Goal: Task Accomplishment & Management: Manage account settings

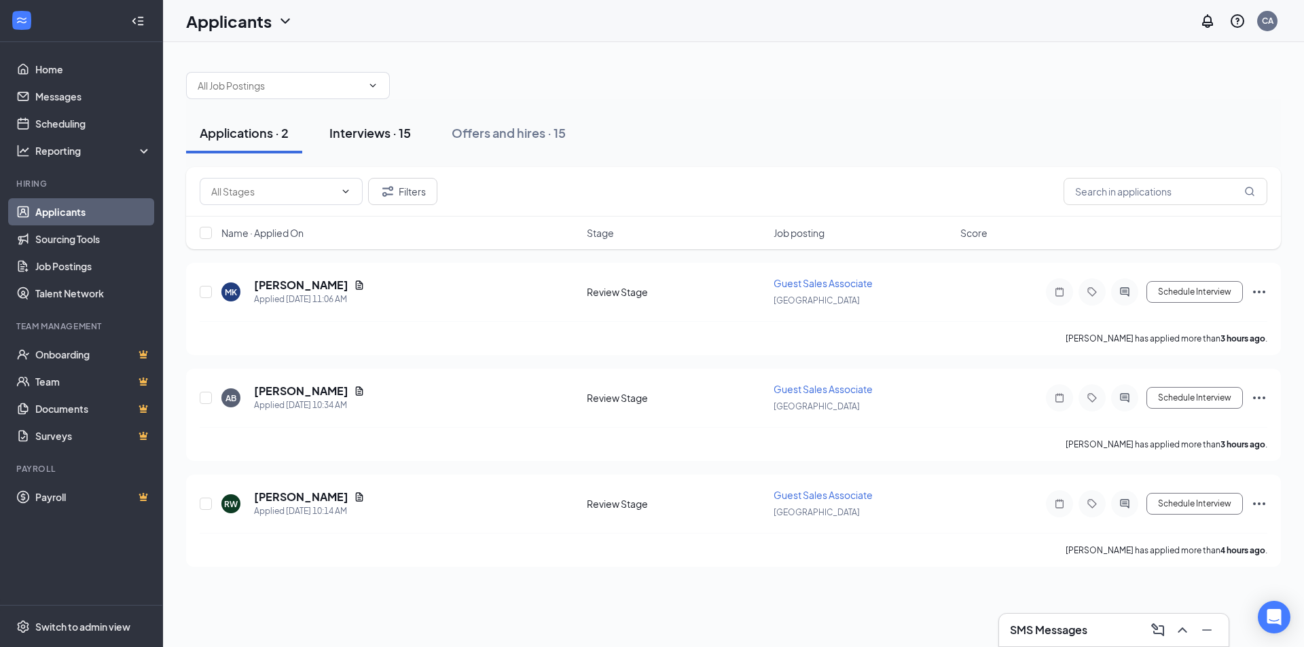
drag, startPoint x: 383, startPoint y: 136, endPoint x: 370, endPoint y: 136, distance: 12.9
click at [383, 135] on div "Interviews · 15" at bounding box center [369, 132] width 81 height 17
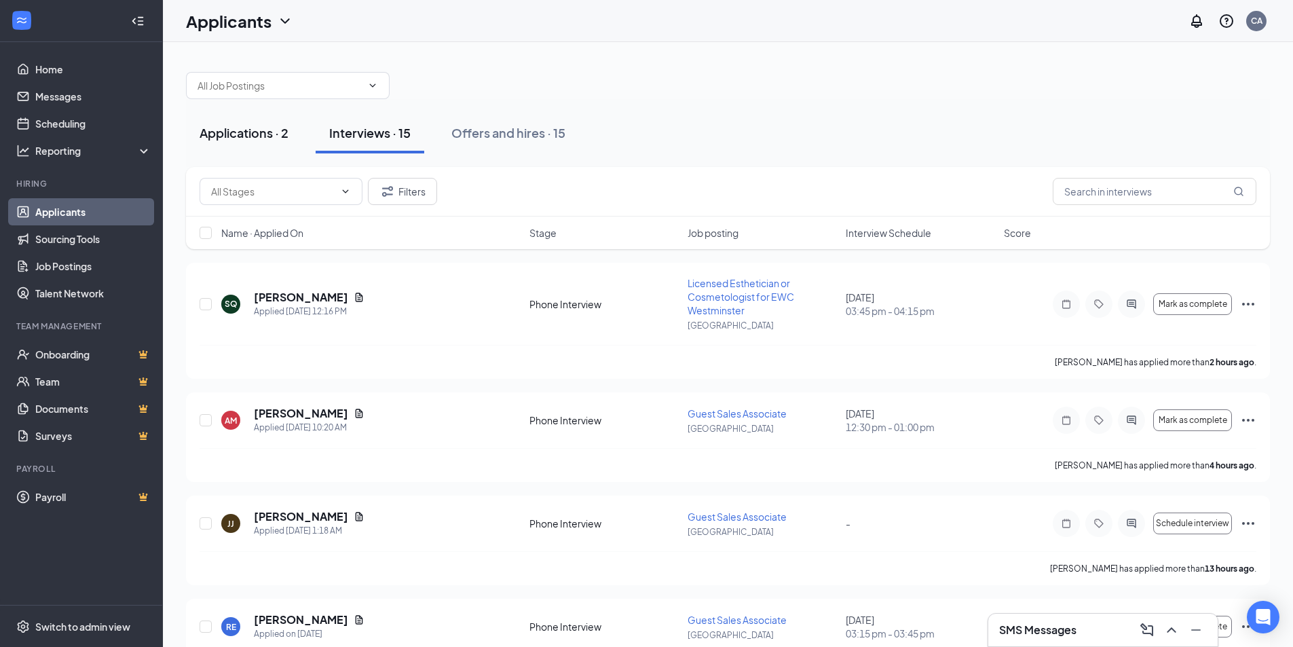
click at [268, 132] on div "Applications · 2" at bounding box center [244, 132] width 89 height 17
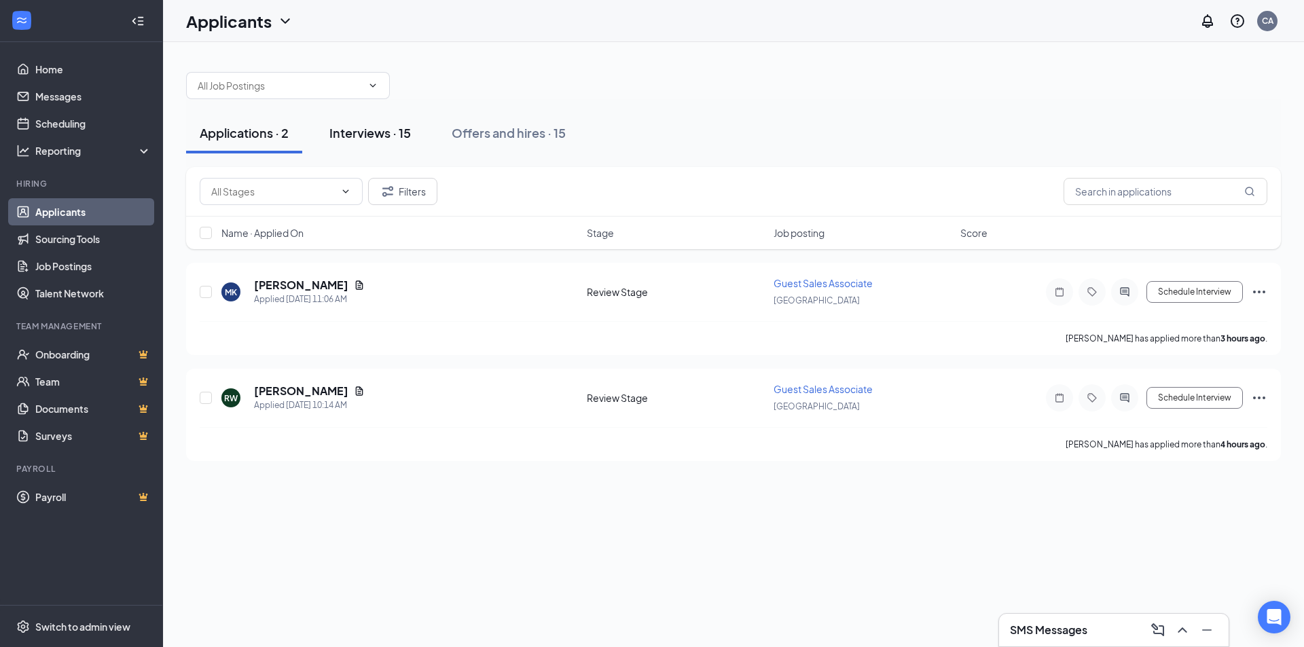
click at [354, 138] on div "Interviews · 15" at bounding box center [369, 132] width 81 height 17
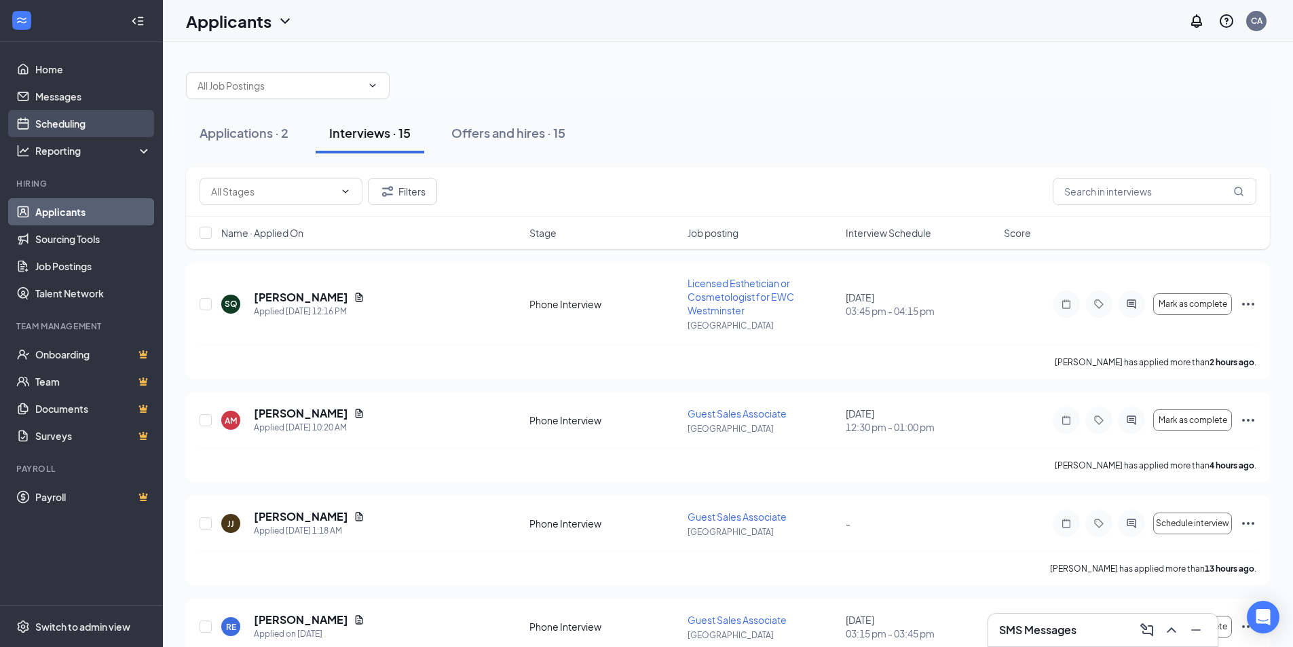
click at [62, 110] on link "Scheduling" at bounding box center [93, 123] width 116 height 27
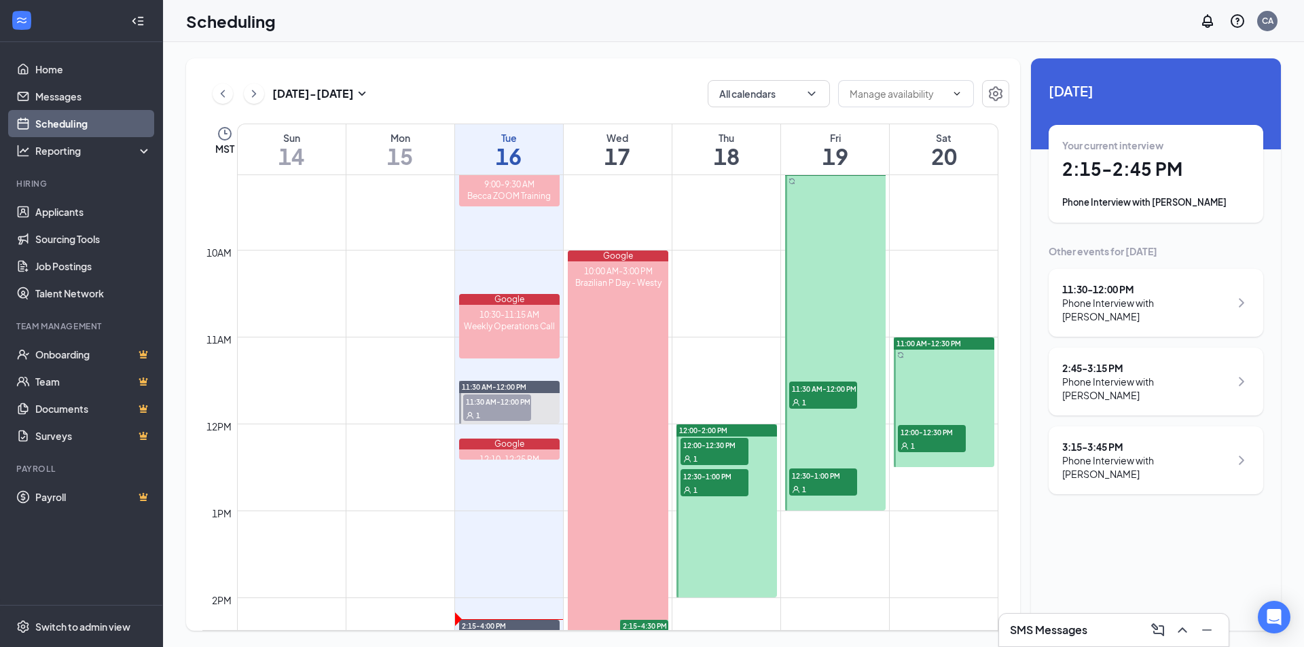
scroll to position [939, 0]
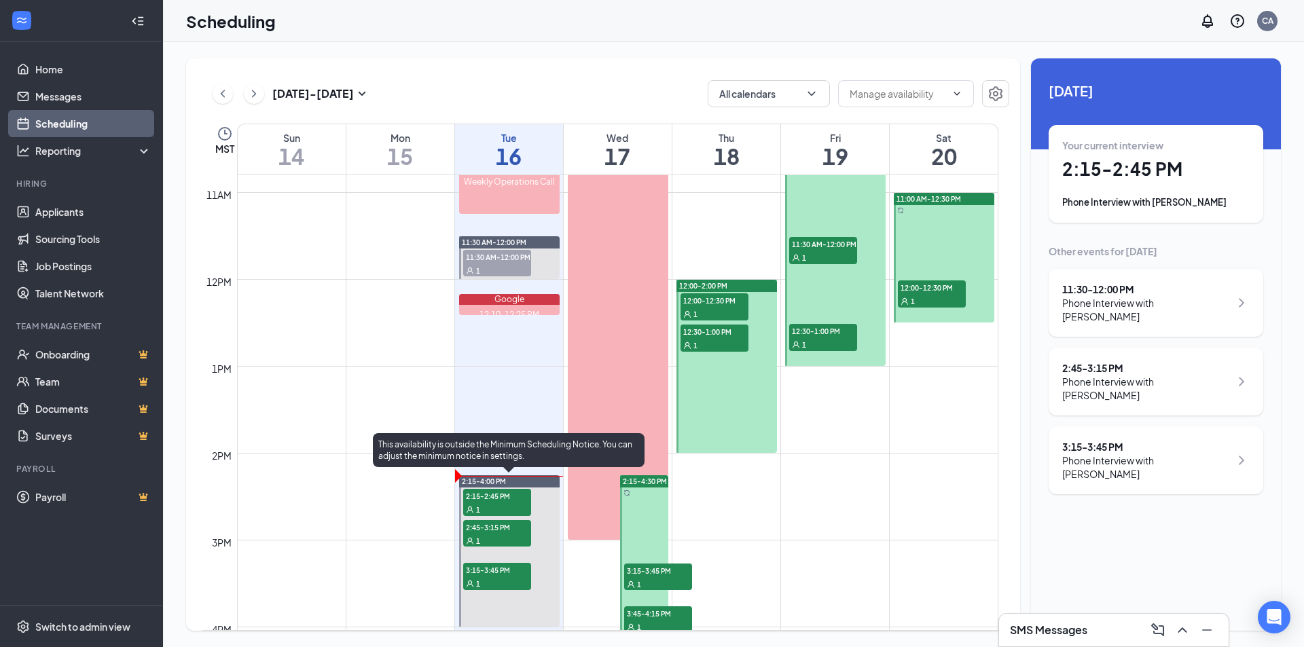
click at [491, 506] on div "1" at bounding box center [497, 509] width 68 height 14
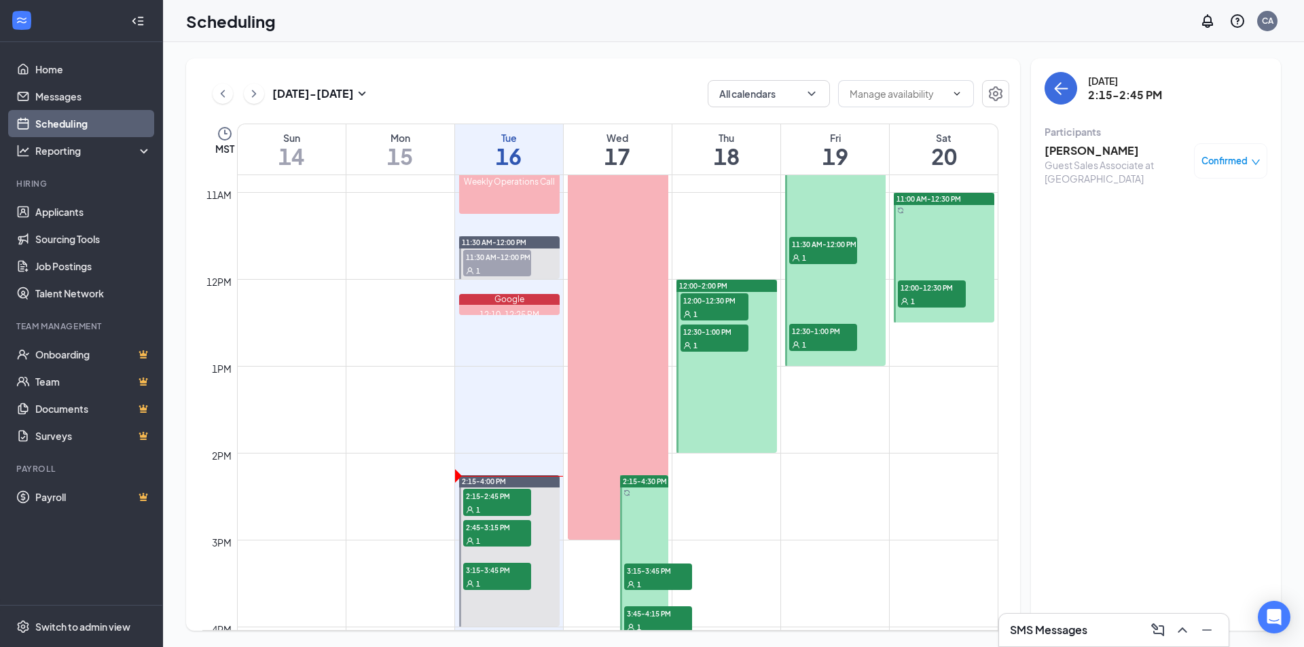
click at [1107, 155] on h3 "[PERSON_NAME]" at bounding box center [1115, 150] width 143 height 15
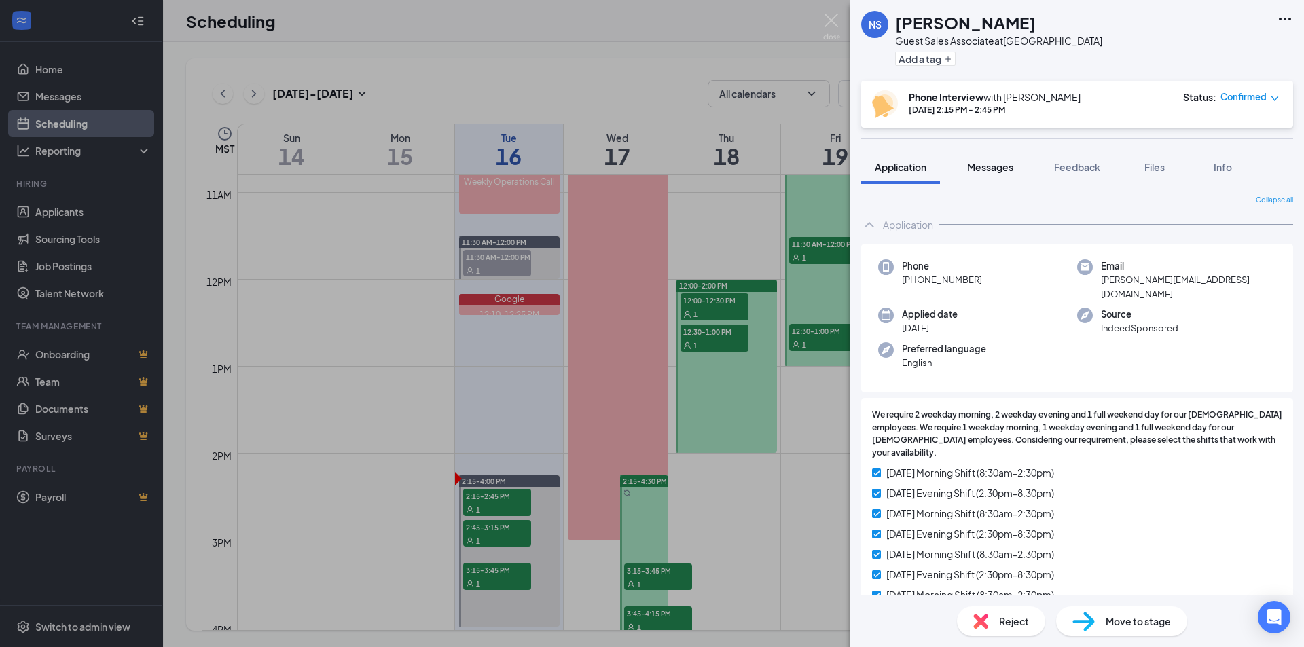
click at [992, 164] on span "Messages" at bounding box center [990, 167] width 46 height 12
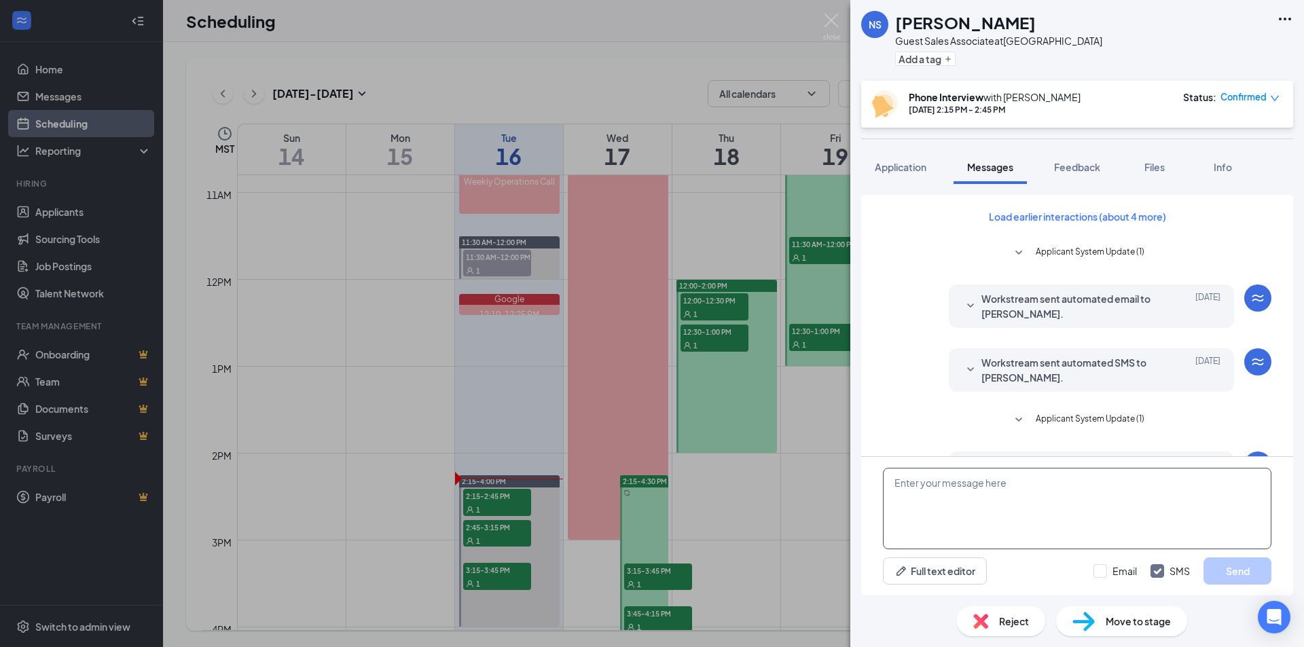
click at [972, 485] on textarea at bounding box center [1077, 508] width 388 height 81
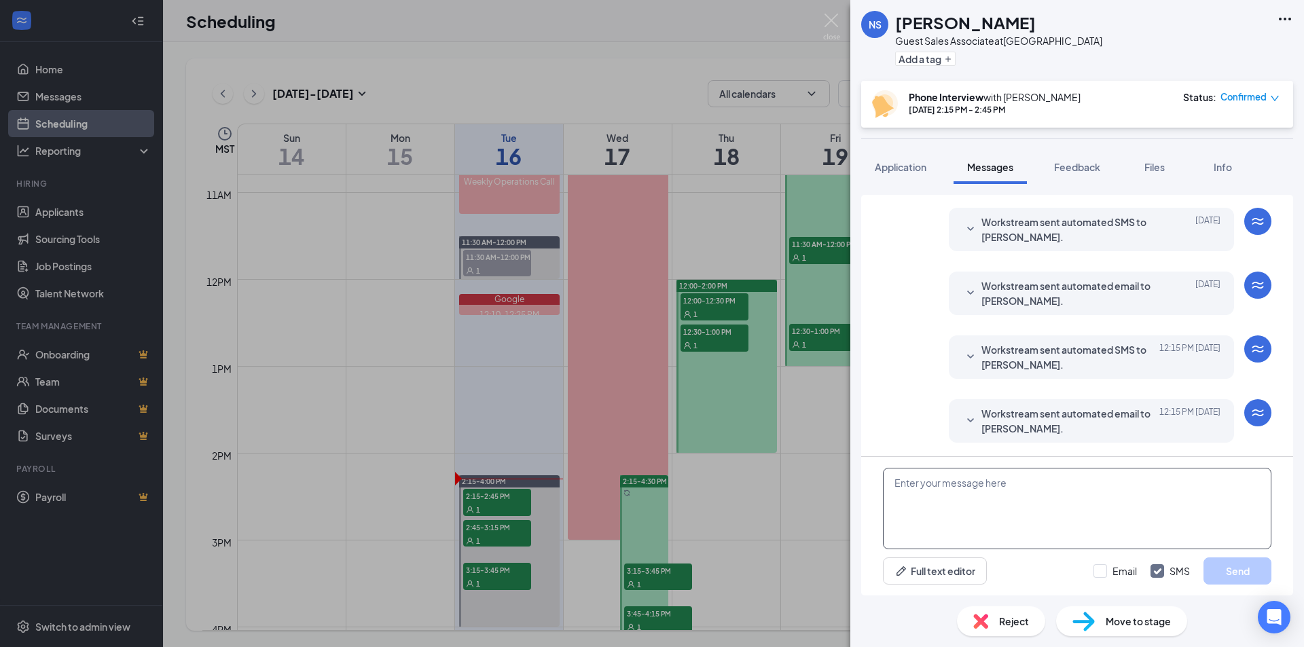
click at [979, 498] on textarea at bounding box center [1077, 508] width 388 height 81
type textarea "Our center phones network cut out! I tried calling you back from my cell phone …"
click at [933, 498] on textarea "Our center phones network cut out! I tried calling you back from my cell phone …" at bounding box center [1077, 508] width 388 height 81
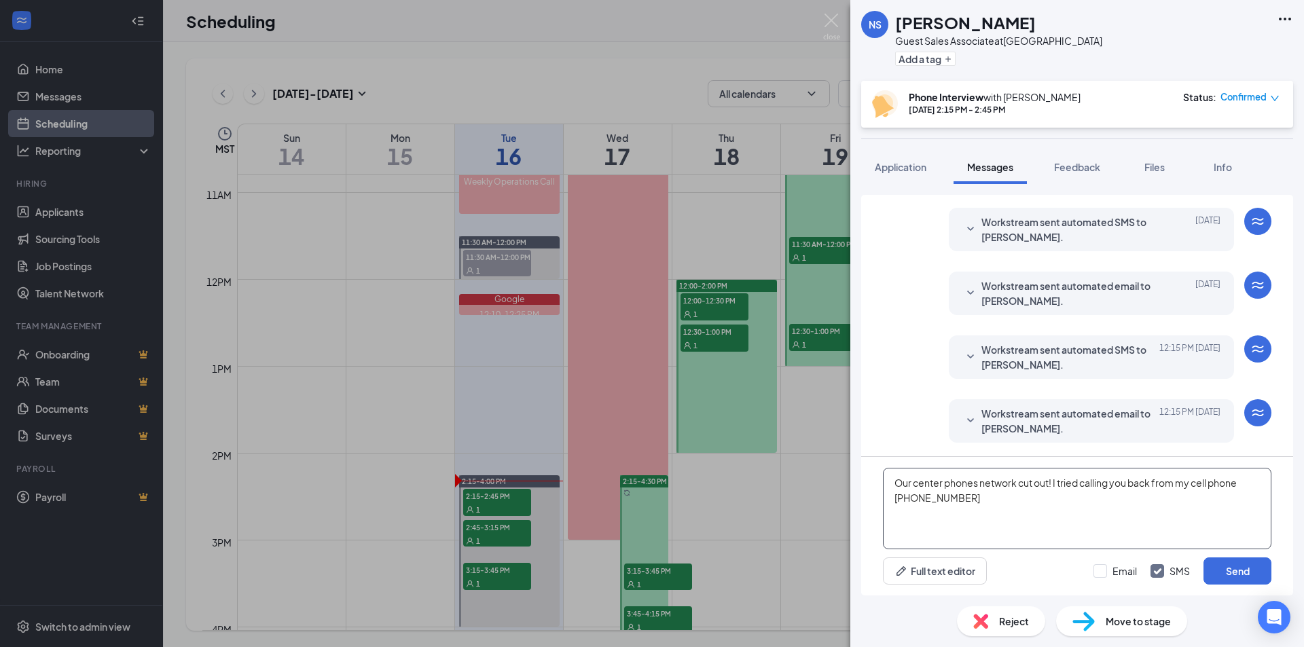
click at [933, 498] on textarea "Our center phones network cut out! I tried calling you back from my cell phone …" at bounding box center [1077, 508] width 388 height 81
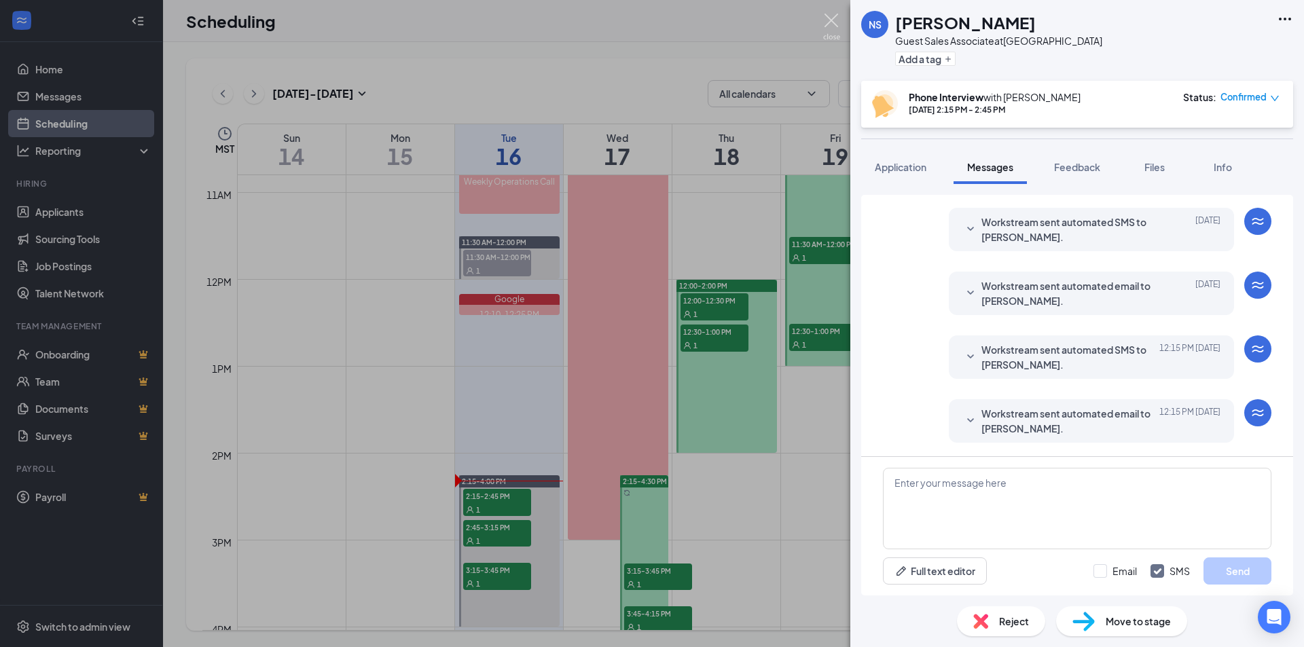
click at [825, 18] on img at bounding box center [831, 27] width 17 height 26
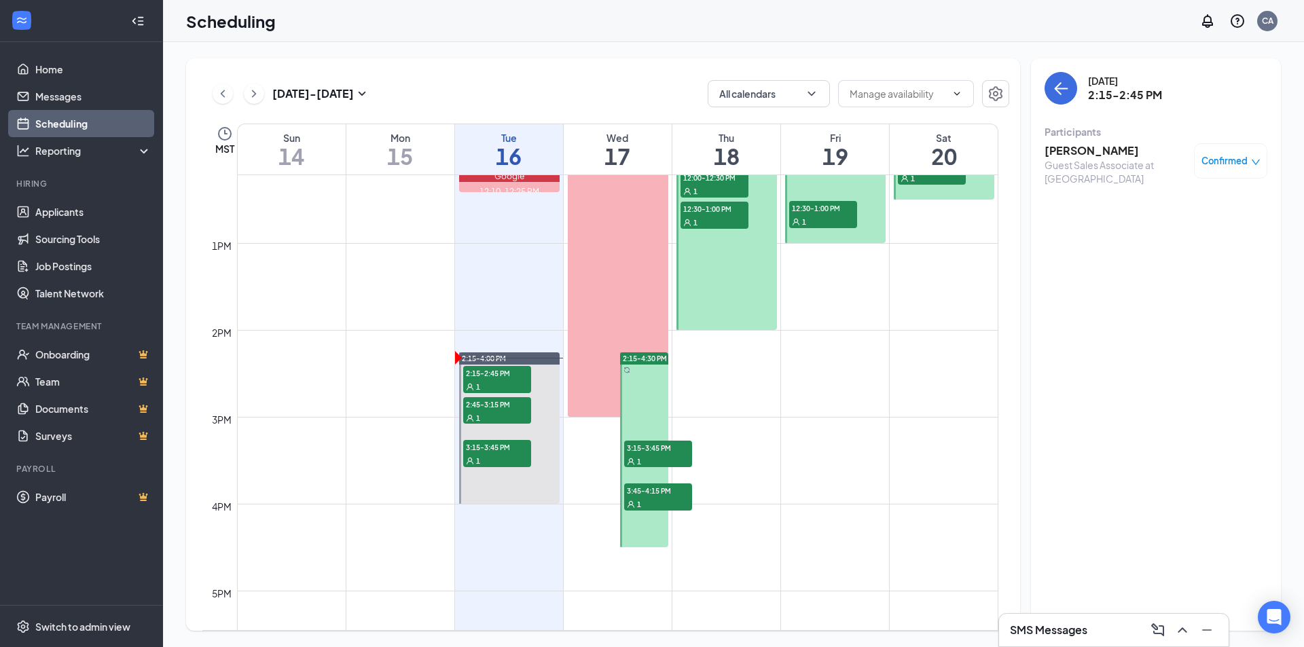
scroll to position [1075, 0]
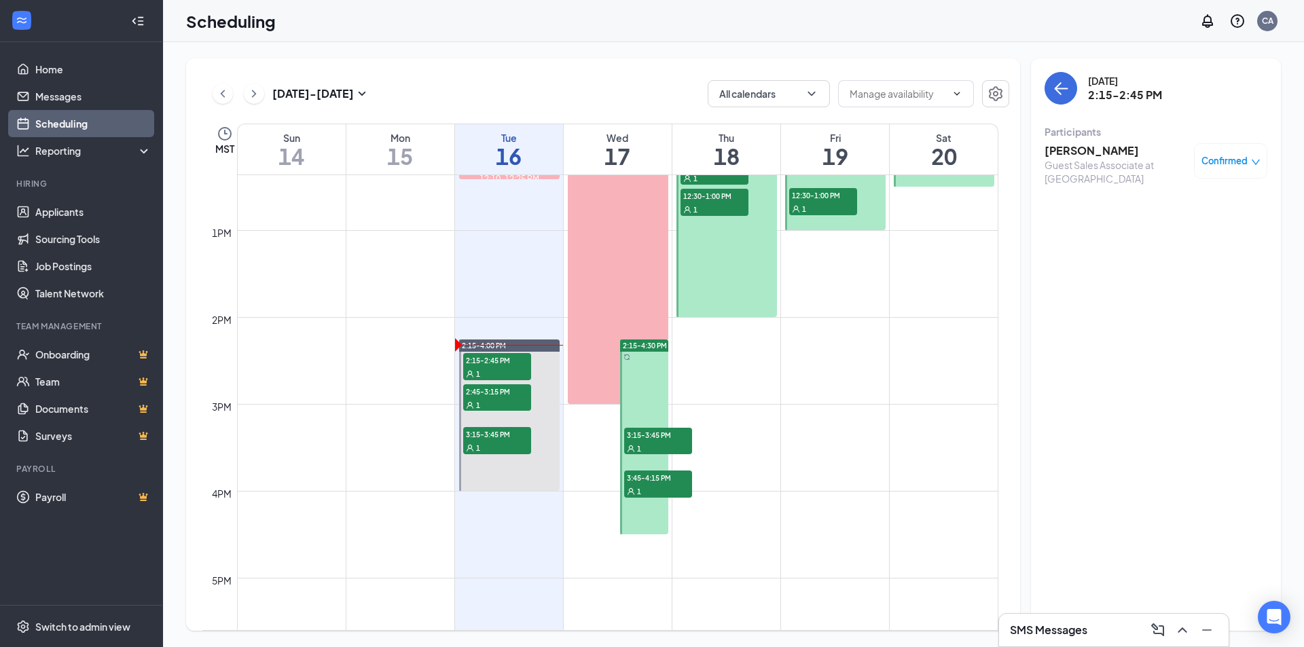
click at [1108, 151] on h3 "[PERSON_NAME]" at bounding box center [1115, 150] width 143 height 15
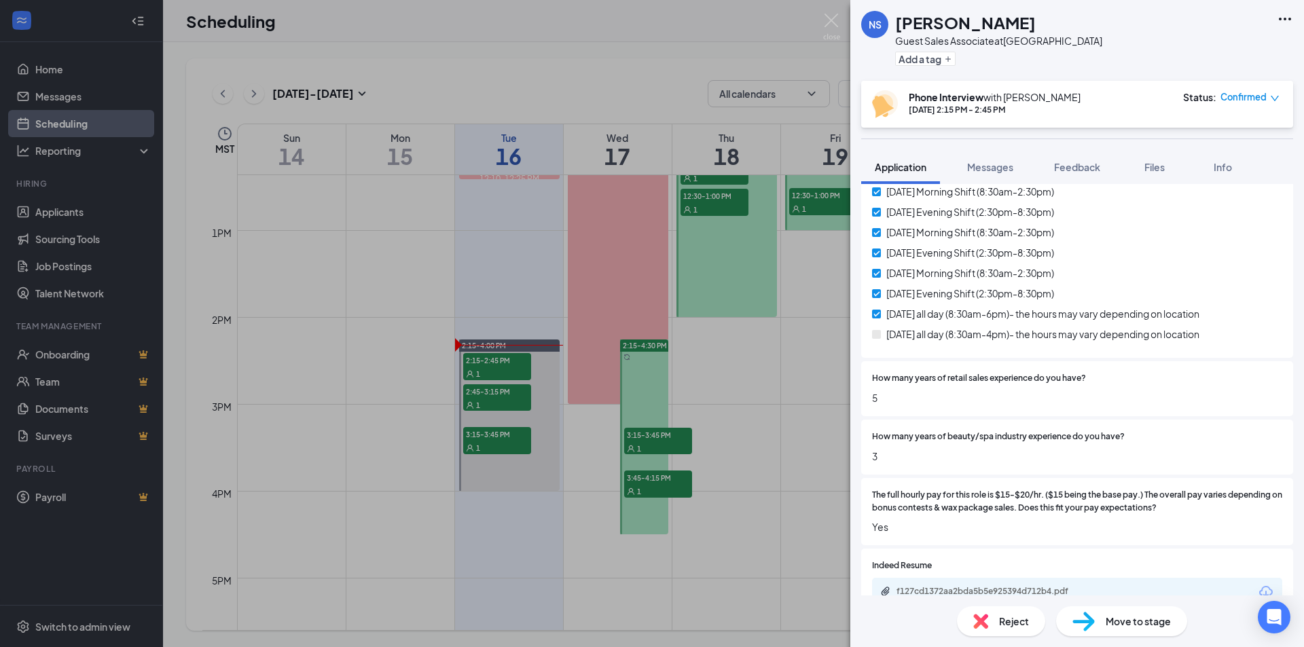
scroll to position [453, 0]
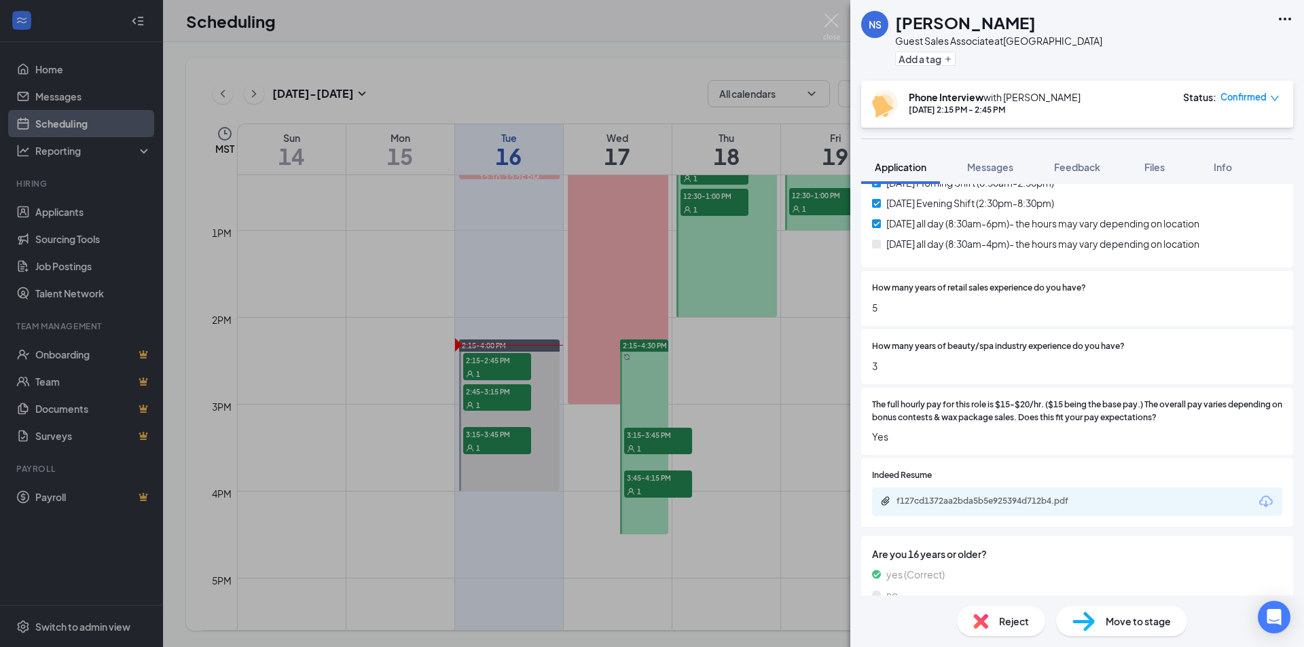
click at [959, 487] on div "f127cd1372aa2bda5b5e925394d712b4.pdf" at bounding box center [1077, 501] width 410 height 29
click at [960, 496] on div "f127cd1372aa2bda5b5e925394d712b4.pdf" at bounding box center [991, 501] width 190 height 11
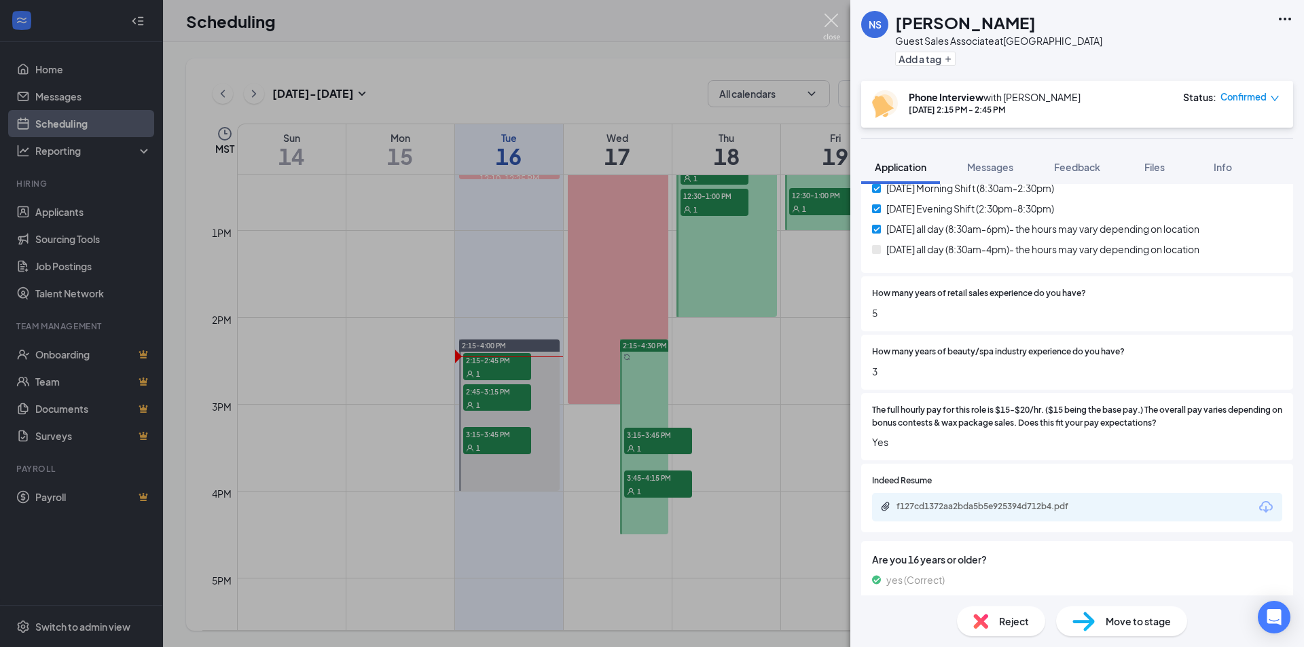
click at [826, 21] on img at bounding box center [831, 27] width 17 height 26
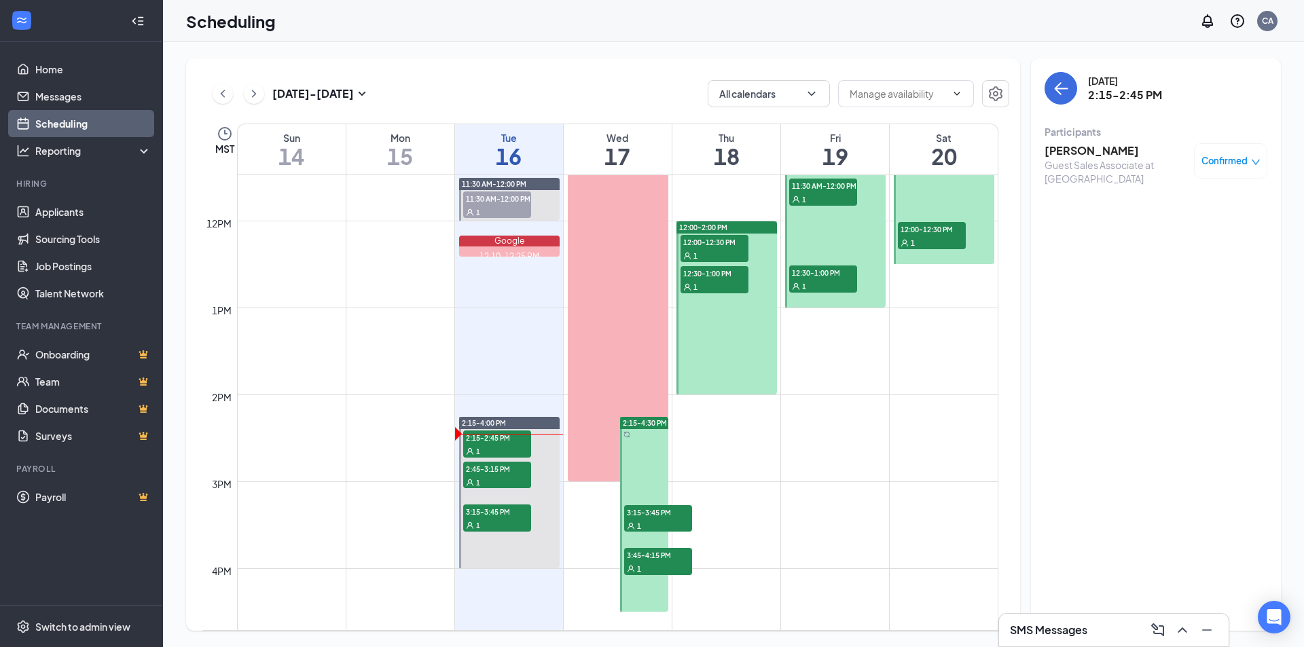
scroll to position [1143, 0]
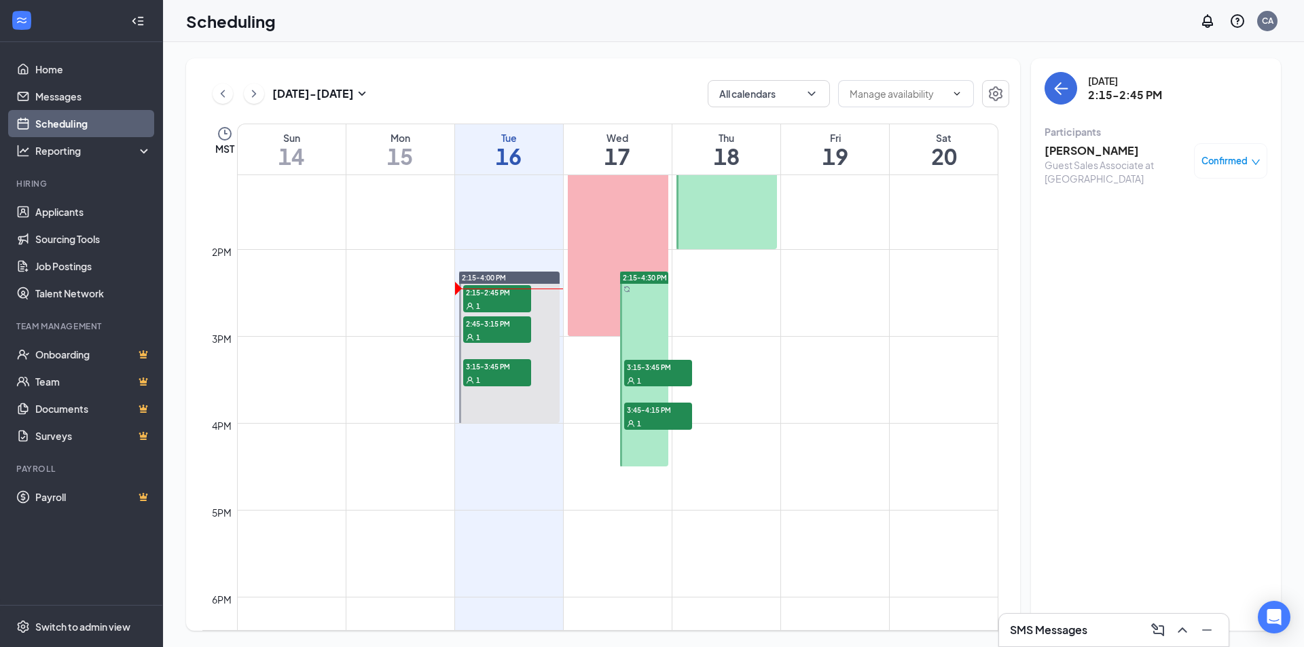
click at [659, 367] on span "3:15-3:45 PM" at bounding box center [658, 367] width 68 height 14
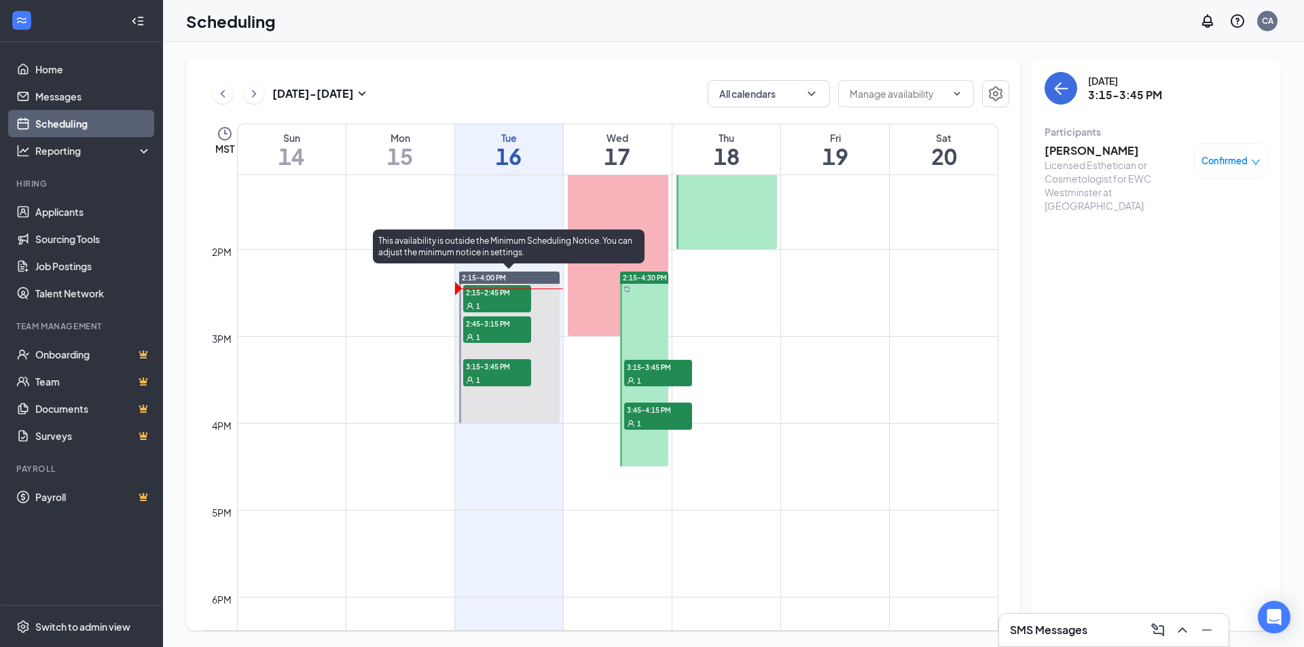
click at [507, 365] on span "3:15-3:45 PM" at bounding box center [497, 366] width 68 height 14
click at [504, 329] on span "2:45-3:15 PM" at bounding box center [497, 323] width 68 height 14
click at [515, 370] on span "3:15-3:45 PM" at bounding box center [497, 366] width 68 height 14
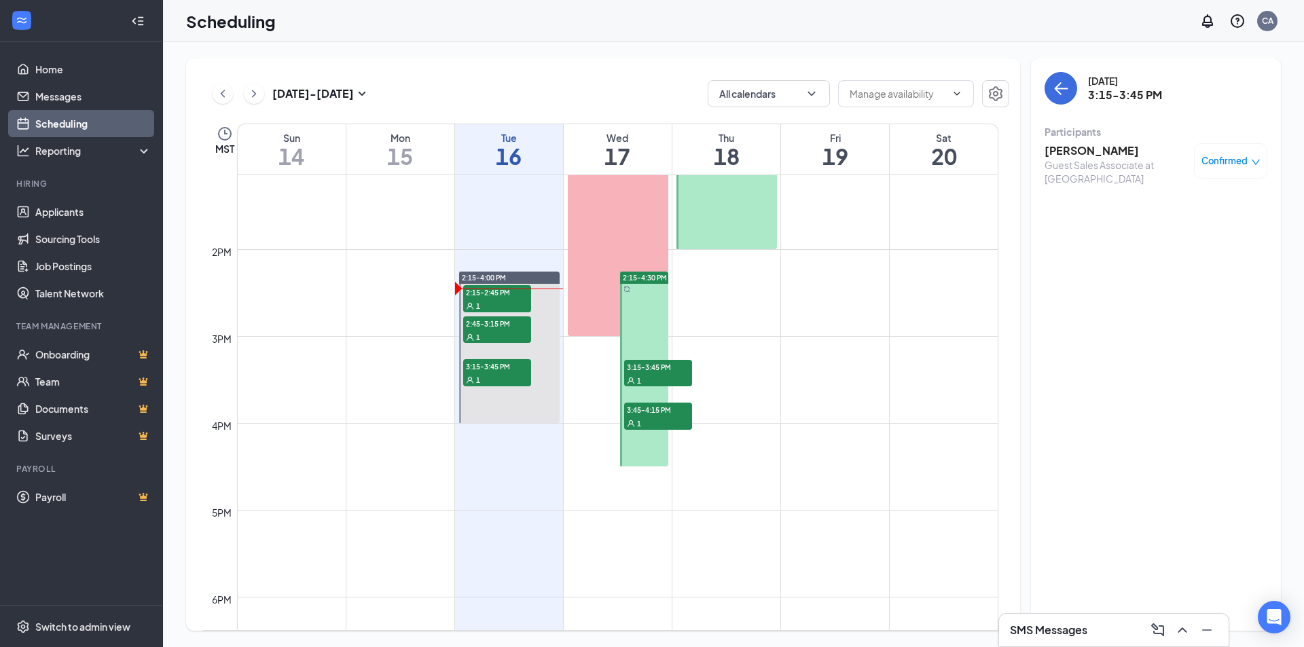
click at [1094, 157] on h3 "[PERSON_NAME]" at bounding box center [1115, 150] width 143 height 15
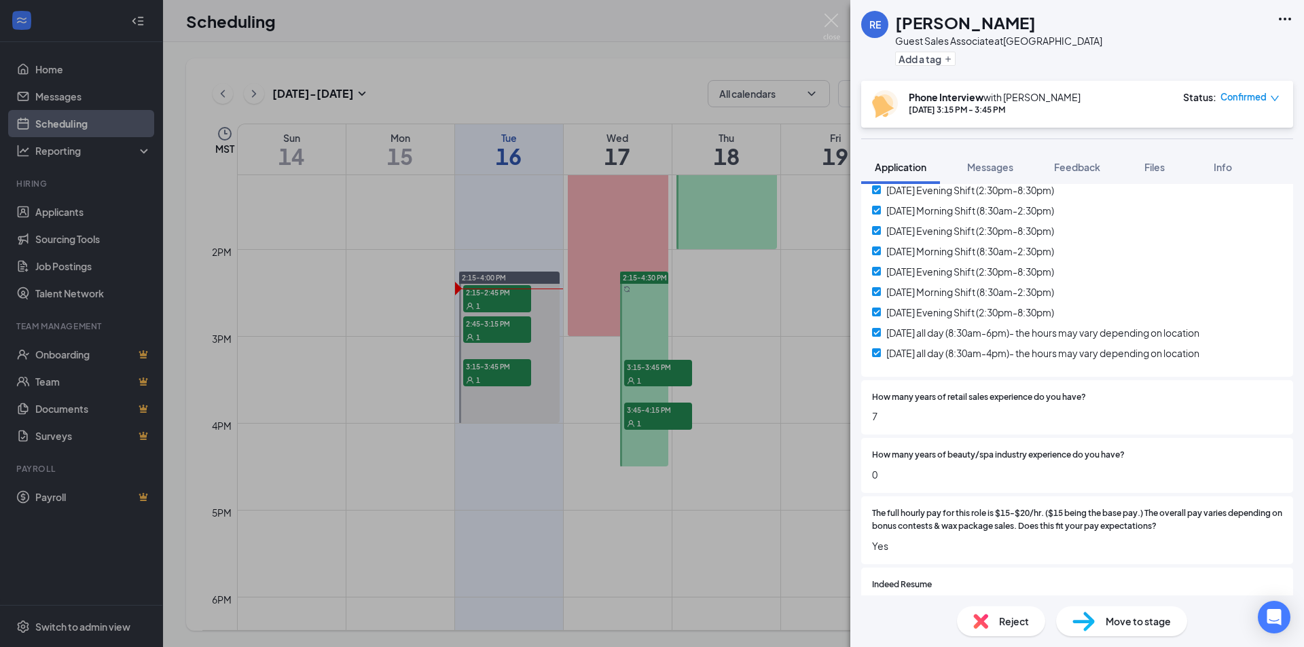
scroll to position [453, 0]
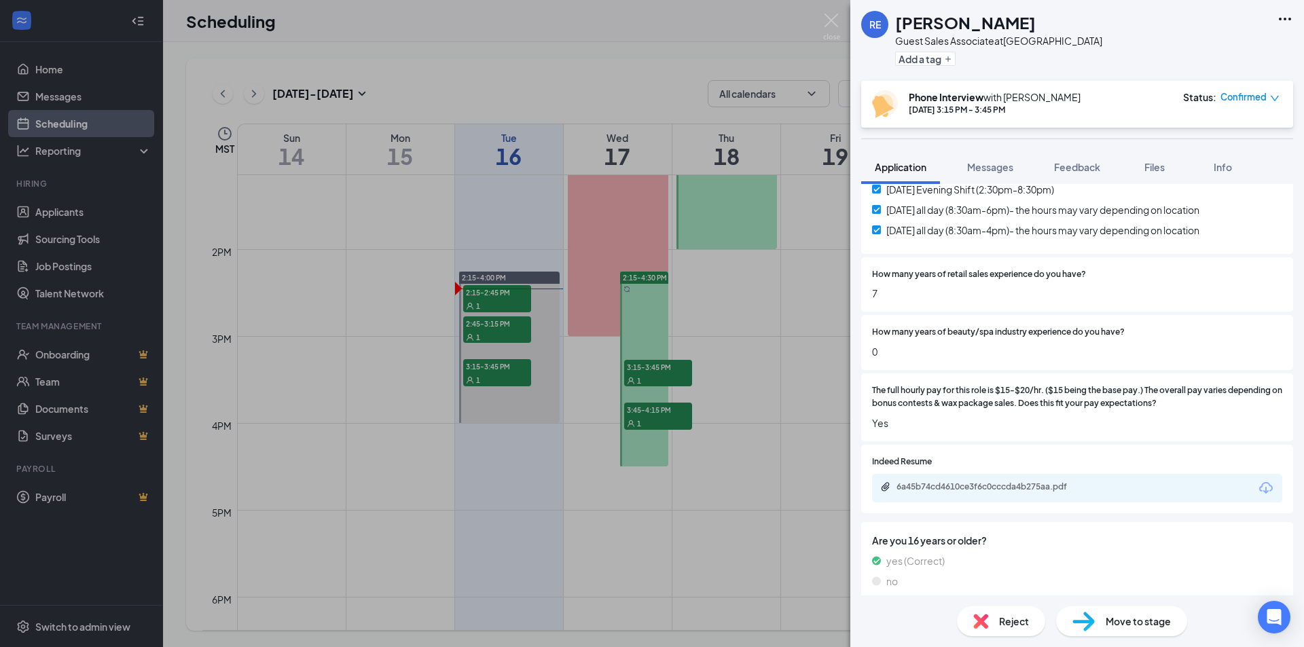
click at [924, 456] on span "Indeed Resume" at bounding box center [902, 462] width 60 height 13
click at [929, 481] on div "6a45b74cd4610ce3f6c0cccda4b275aa.pdf" at bounding box center [991, 486] width 190 height 11
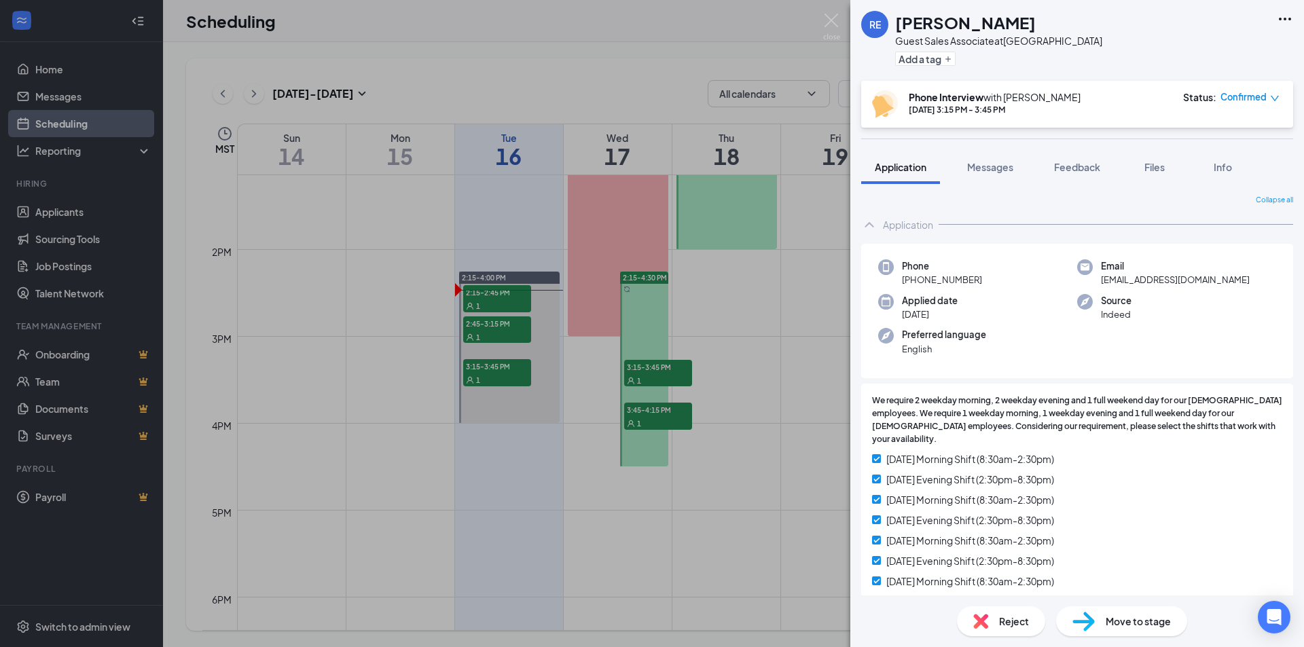
scroll to position [272, 0]
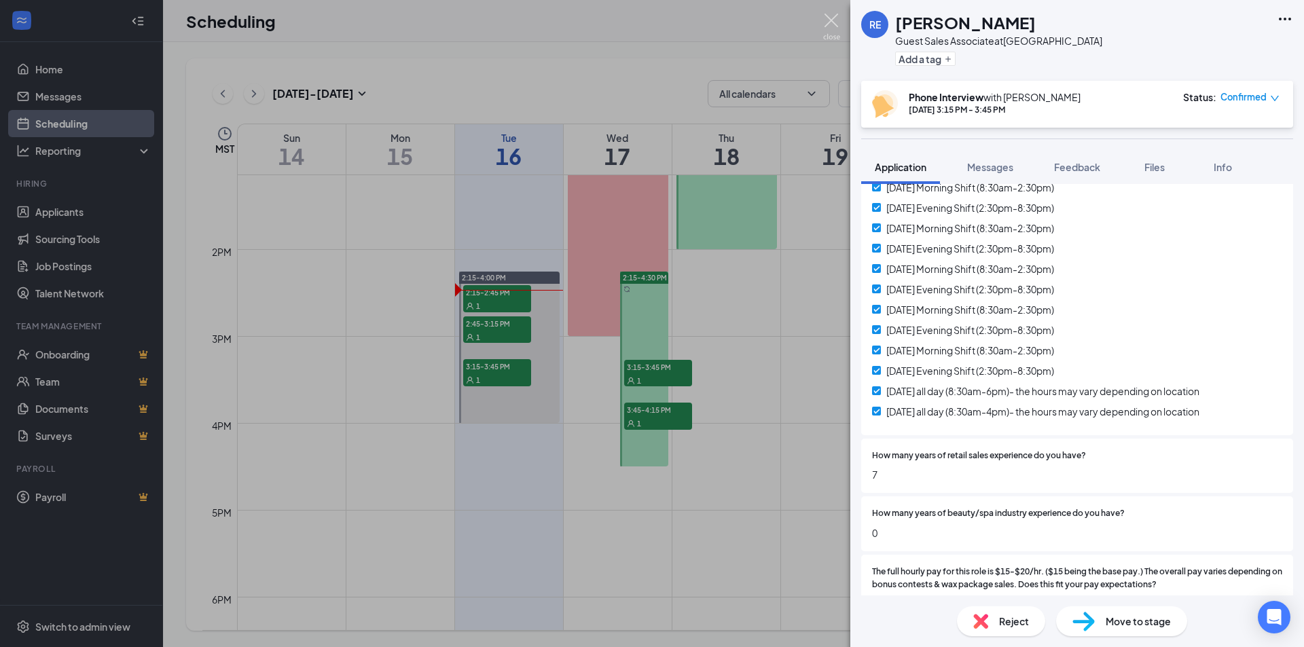
click at [824, 20] on img at bounding box center [831, 27] width 17 height 26
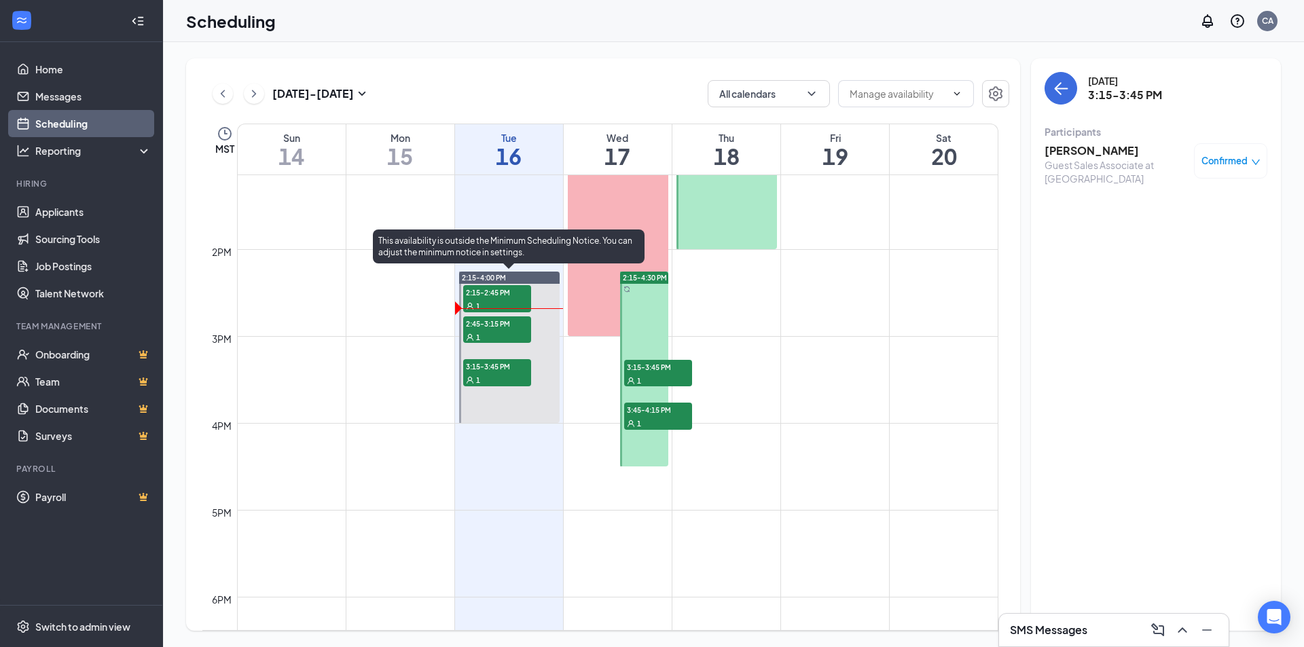
click at [508, 321] on span "2:45-3:15 PM" at bounding box center [497, 323] width 68 height 14
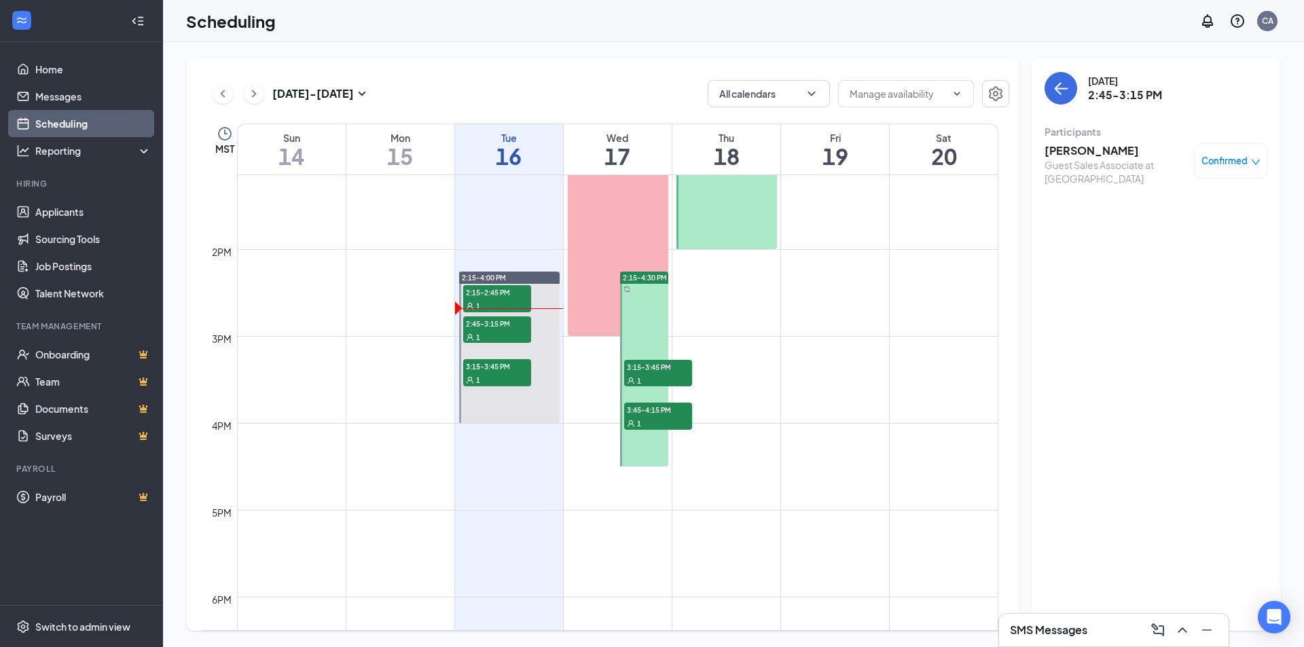
click at [1089, 153] on h3 "[PERSON_NAME]" at bounding box center [1115, 150] width 143 height 15
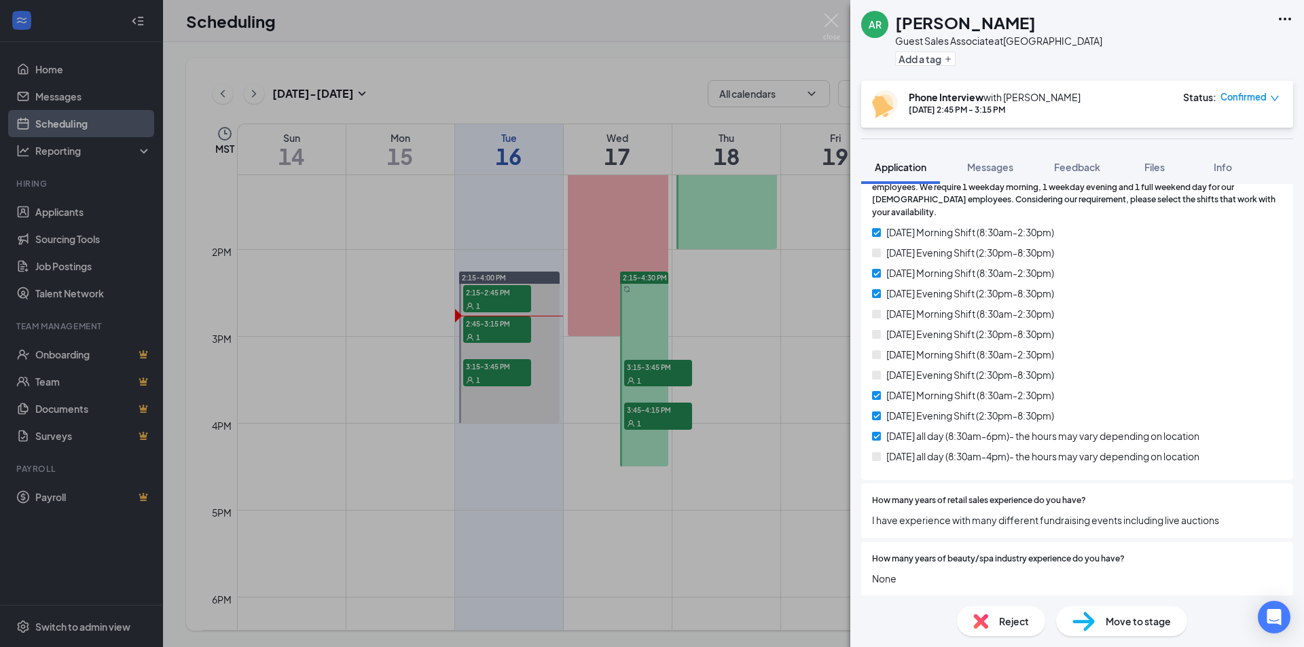
scroll to position [204, 0]
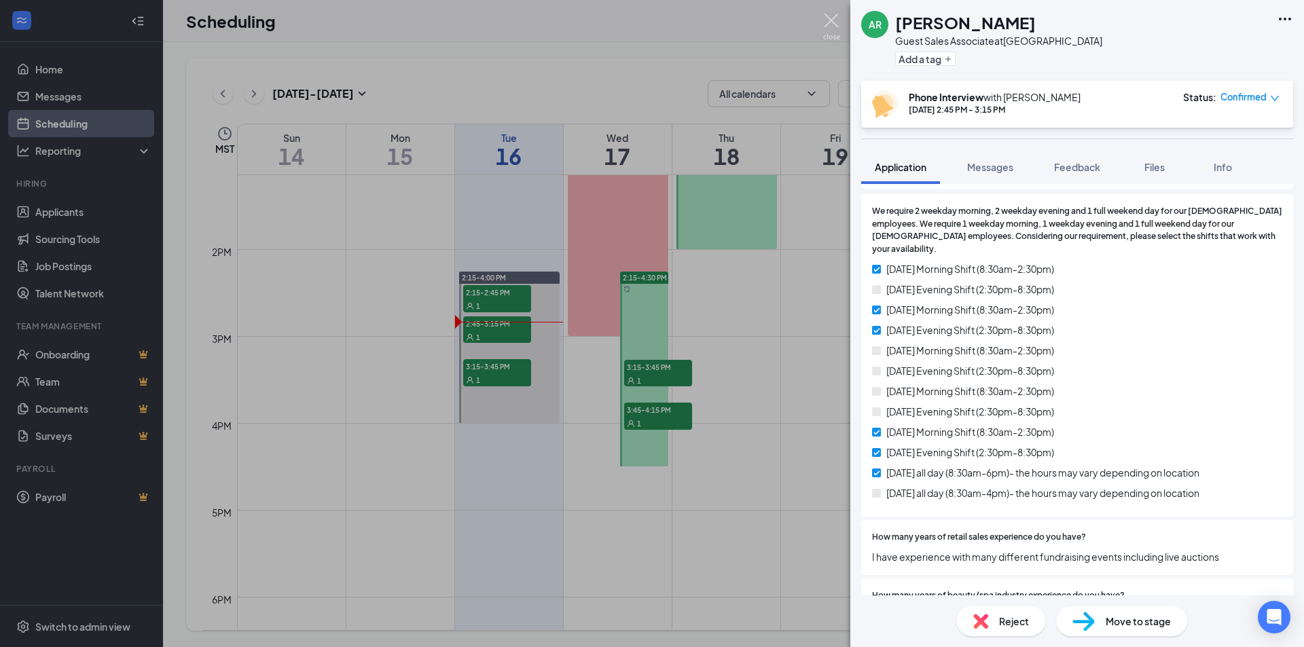
click at [836, 24] on img at bounding box center [831, 27] width 17 height 26
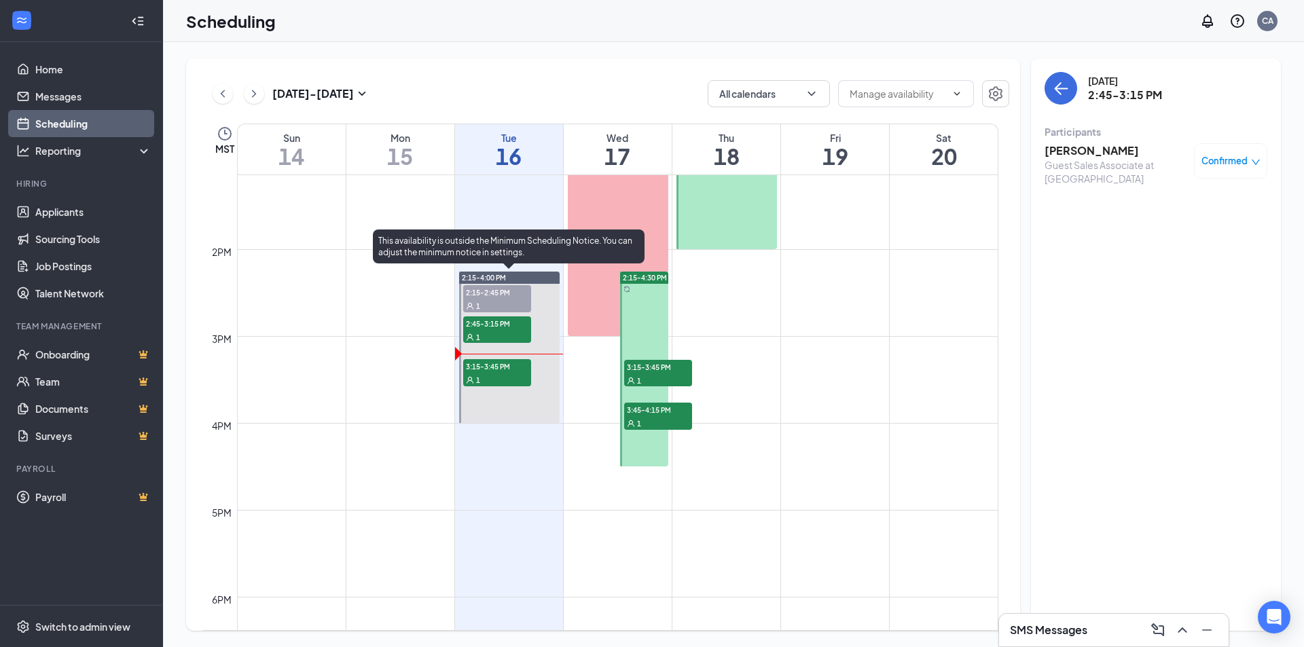
click at [491, 373] on div "1" at bounding box center [497, 380] width 68 height 14
click at [494, 370] on span "3:15-3:45 PM" at bounding box center [497, 366] width 68 height 14
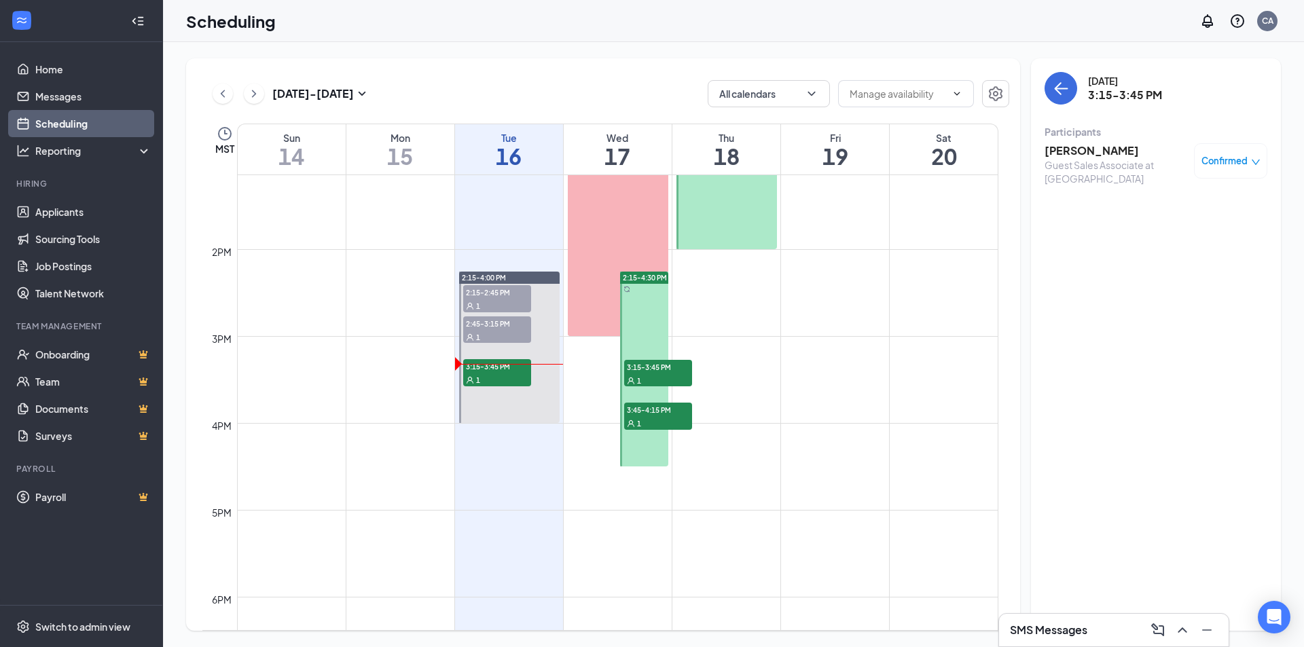
click at [1113, 156] on h3 "[PERSON_NAME]" at bounding box center [1115, 150] width 143 height 15
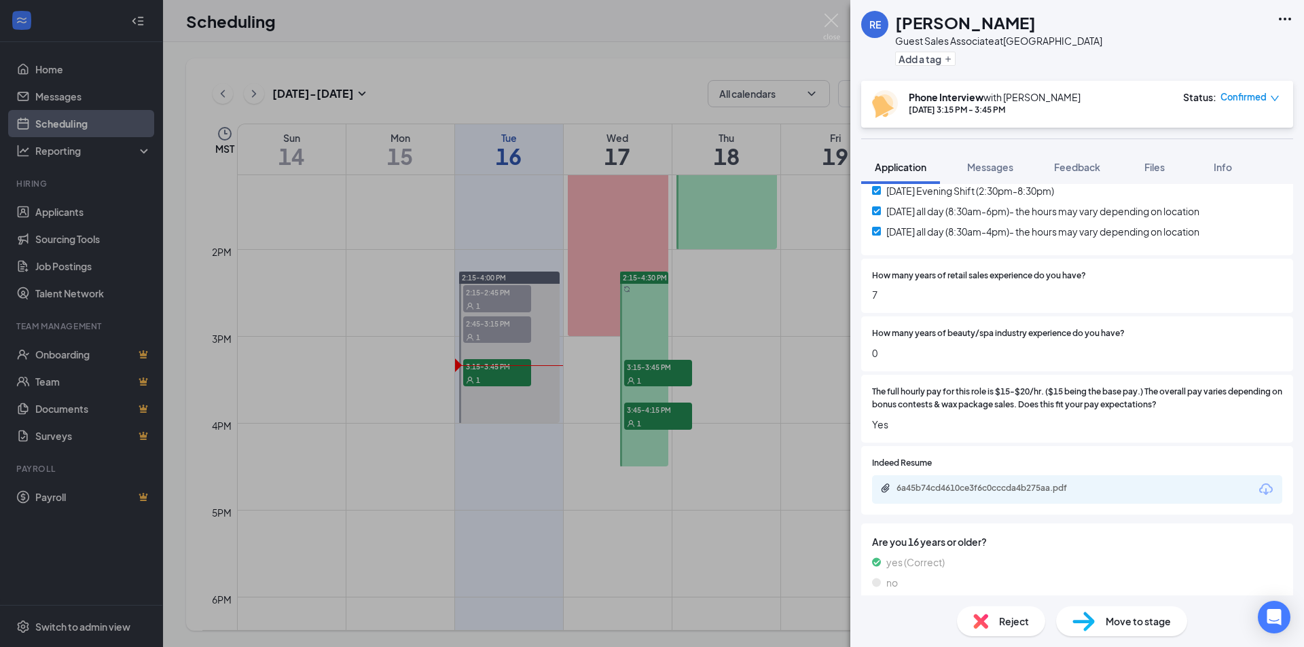
scroll to position [453, 0]
click at [999, 481] on div "6a45b74cd4610ce3f6c0cccda4b275aa.pdf" at bounding box center [991, 486] width 190 height 11
